Goal: Task Accomplishment & Management: Manage account settings

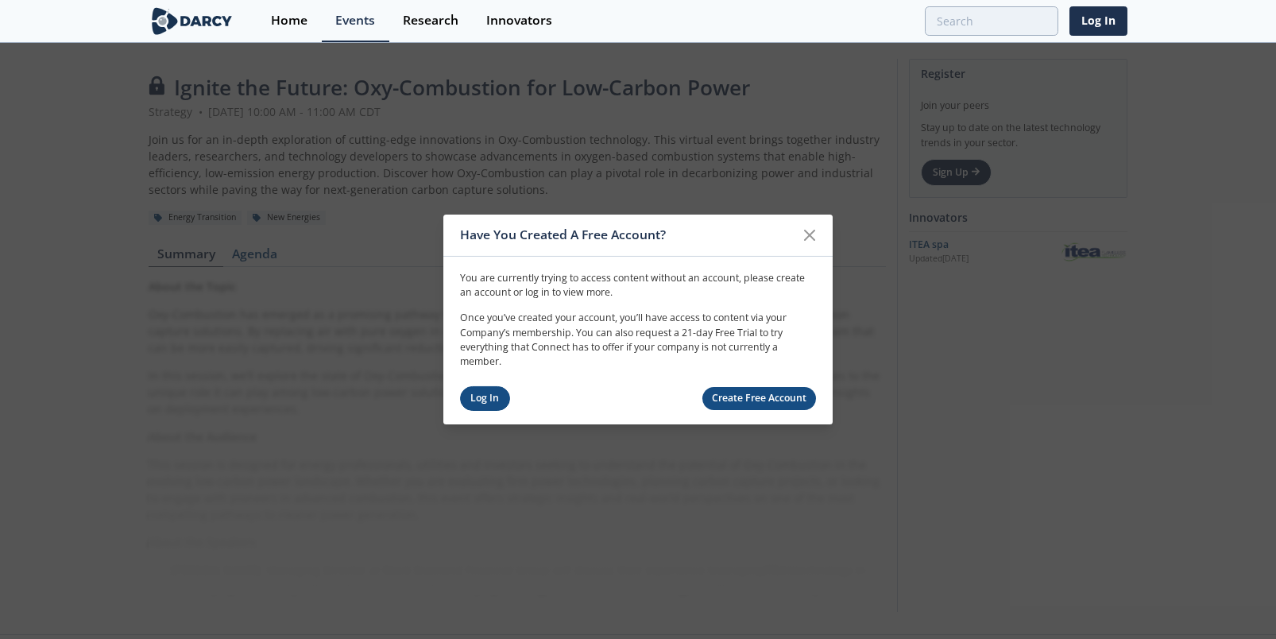
click at [493, 396] on link "Log In" at bounding box center [485, 398] width 50 height 25
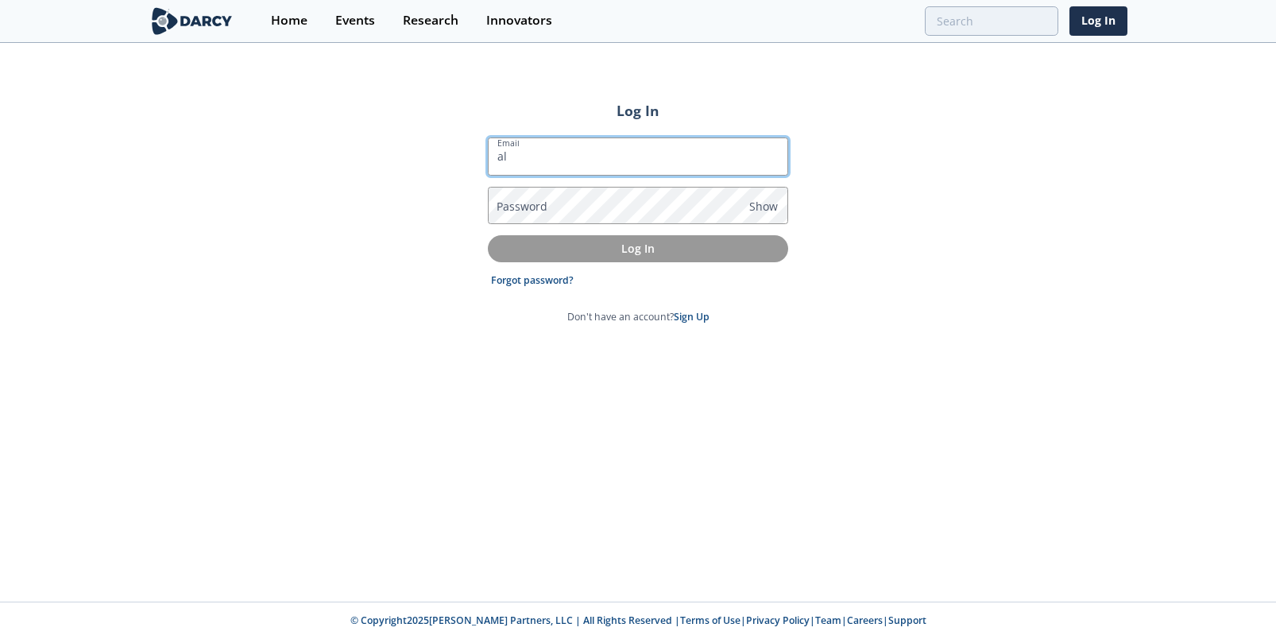
type input "[PERSON_NAME][EMAIL_ADDRESS][PERSON_NAME][DOMAIN_NAME]"
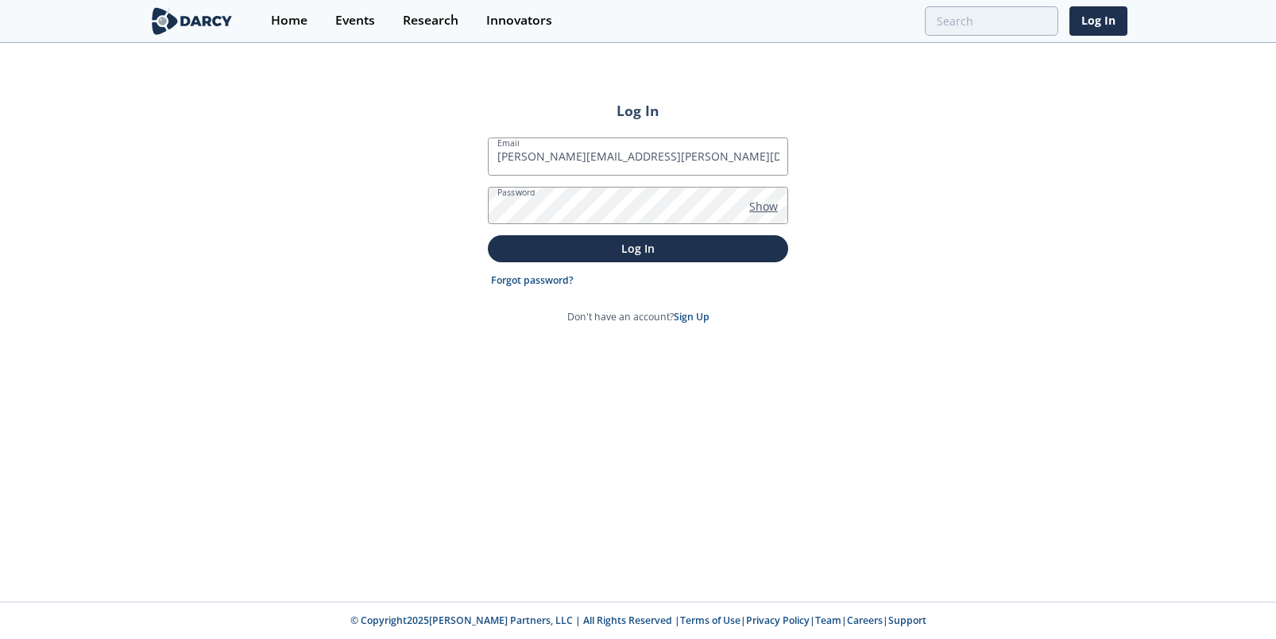
click at [773, 207] on span "Show" at bounding box center [763, 206] width 29 height 17
click at [640, 248] on p "Log In" at bounding box center [638, 248] width 278 height 17
click at [595, 245] on p "Log In" at bounding box center [638, 248] width 278 height 17
click at [547, 231] on form "Email [PERSON_NAME][EMAIL_ADDRESS][PERSON_NAME][DOMAIN_NAME] Password Hide Log …" at bounding box center [638, 230] width 300 height 187
click at [547, 245] on p "Log In" at bounding box center [638, 248] width 278 height 17
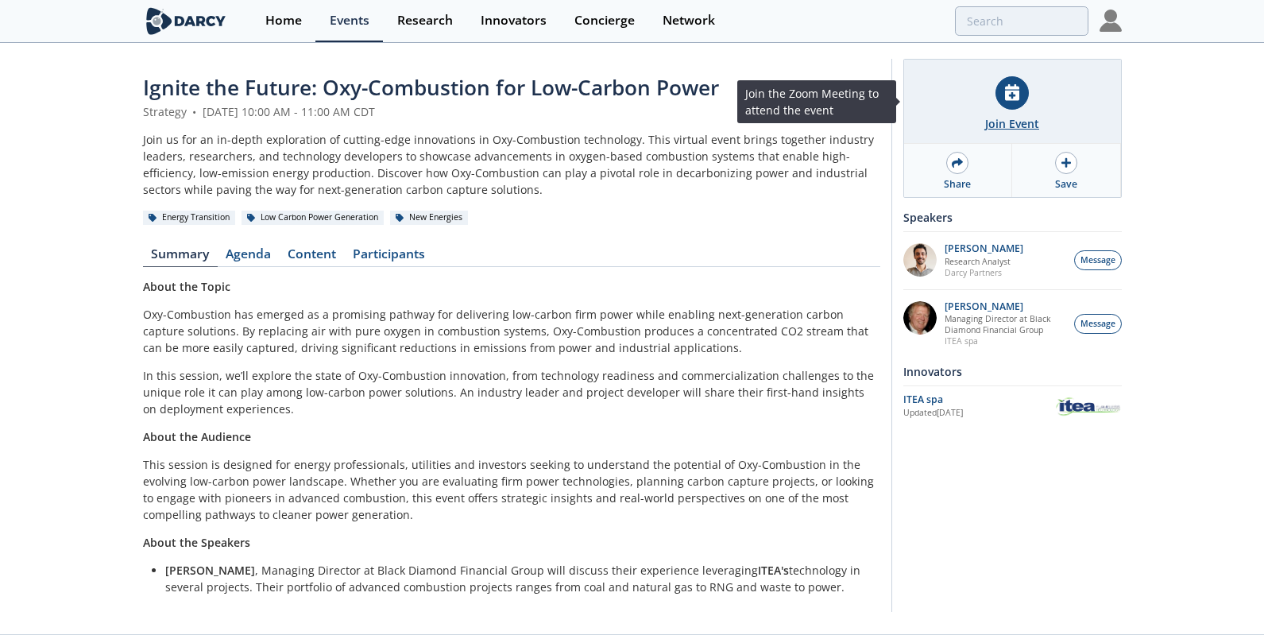
click at [1021, 107] on div "Join Event" at bounding box center [1012, 102] width 217 height 84
